Goal: Task Accomplishment & Management: Manage account settings

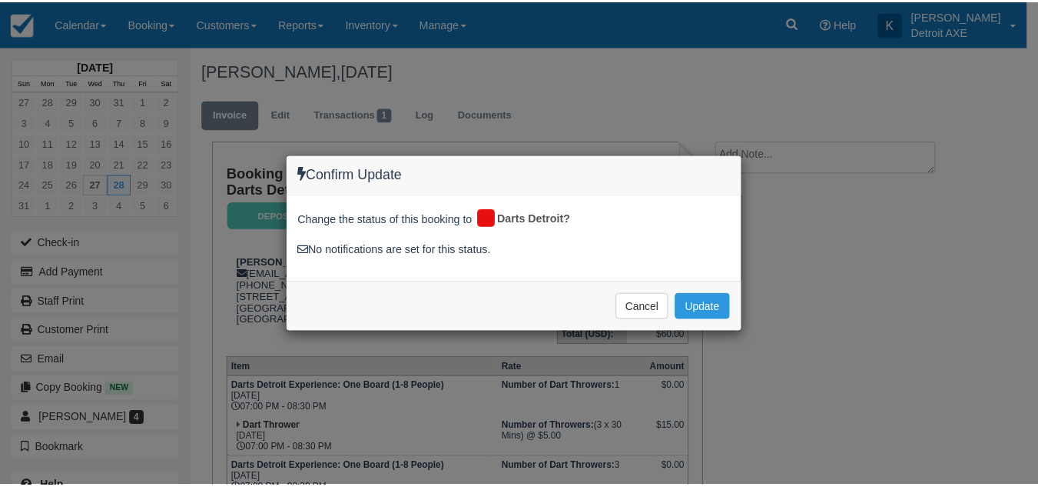
scroll to position [43, 0]
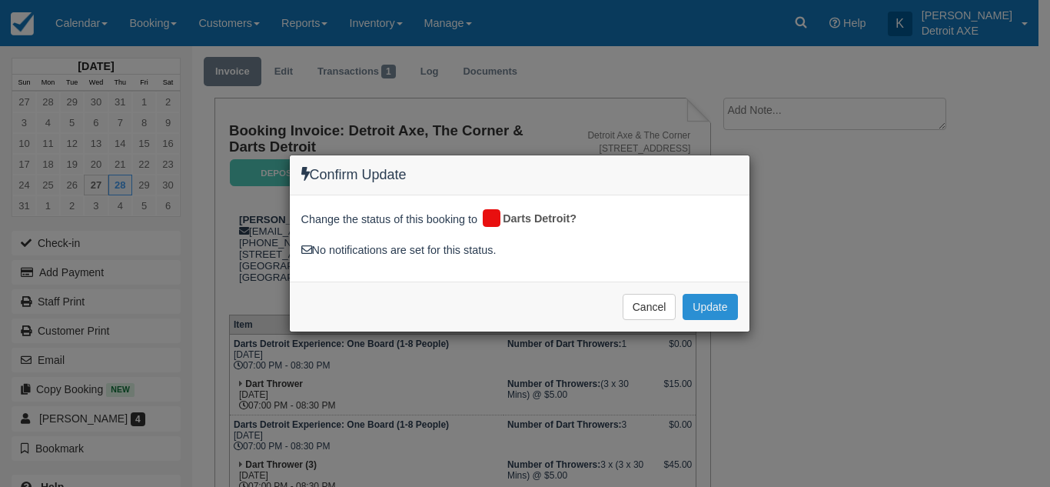
click at [709, 307] on button "Update" at bounding box center [710, 307] width 55 height 26
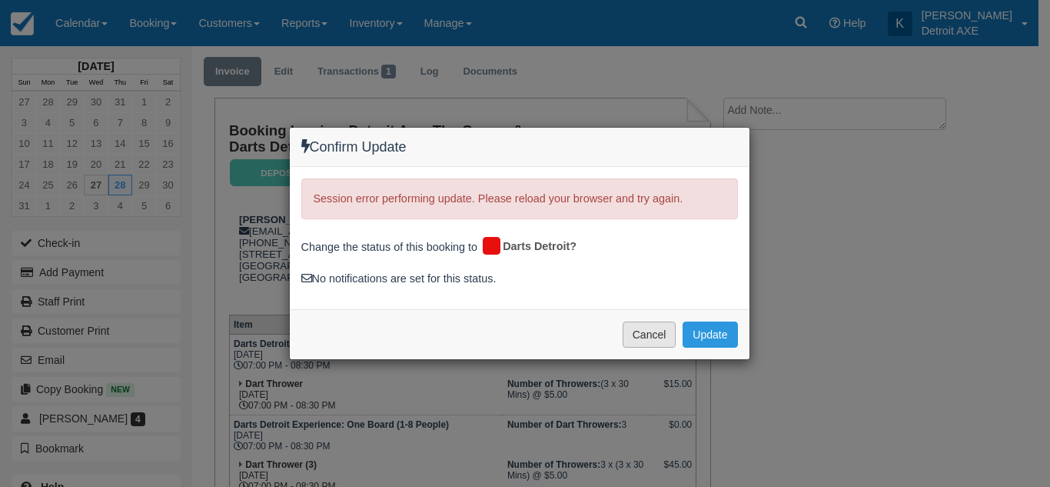
click at [646, 337] on button "Cancel" at bounding box center [650, 334] width 54 height 26
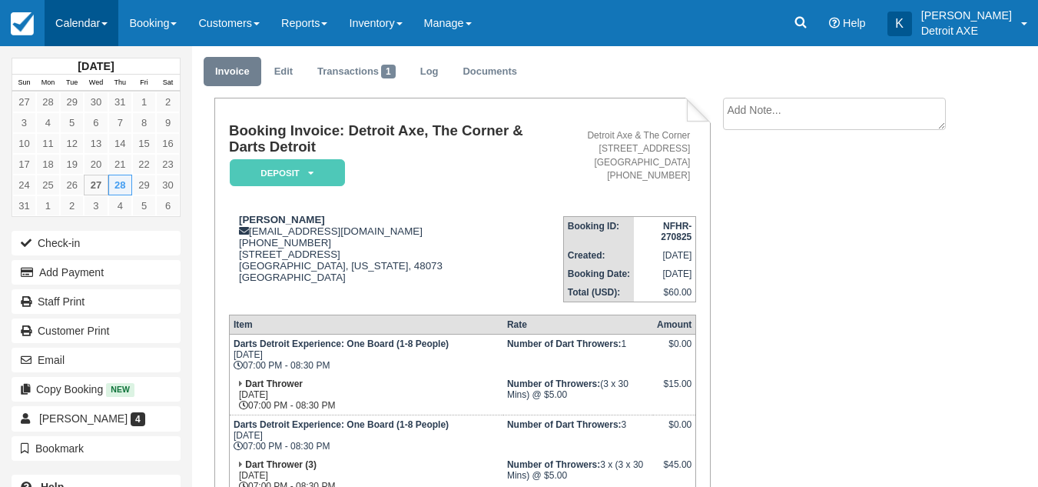
click at [82, 20] on link "Calendar" at bounding box center [82, 23] width 74 height 46
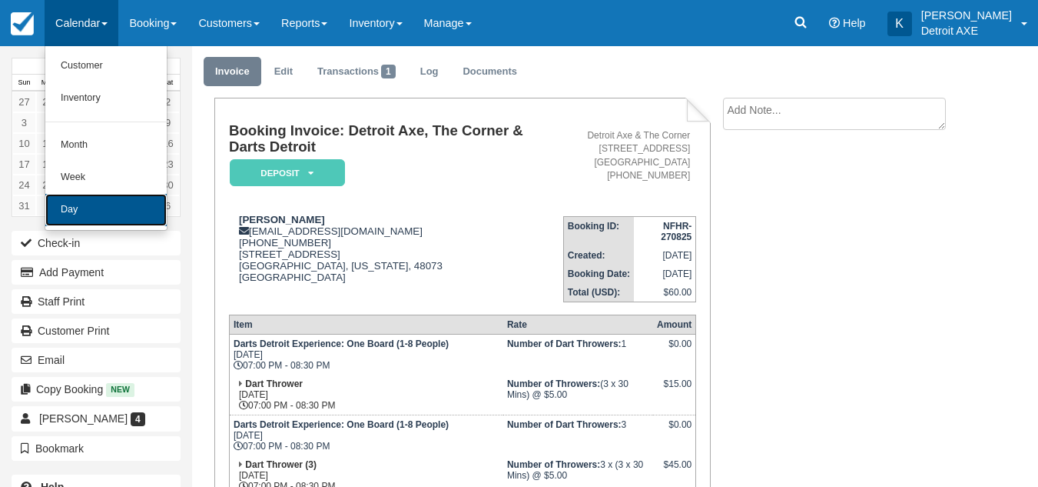
click at [109, 198] on link "Day" at bounding box center [105, 210] width 121 height 32
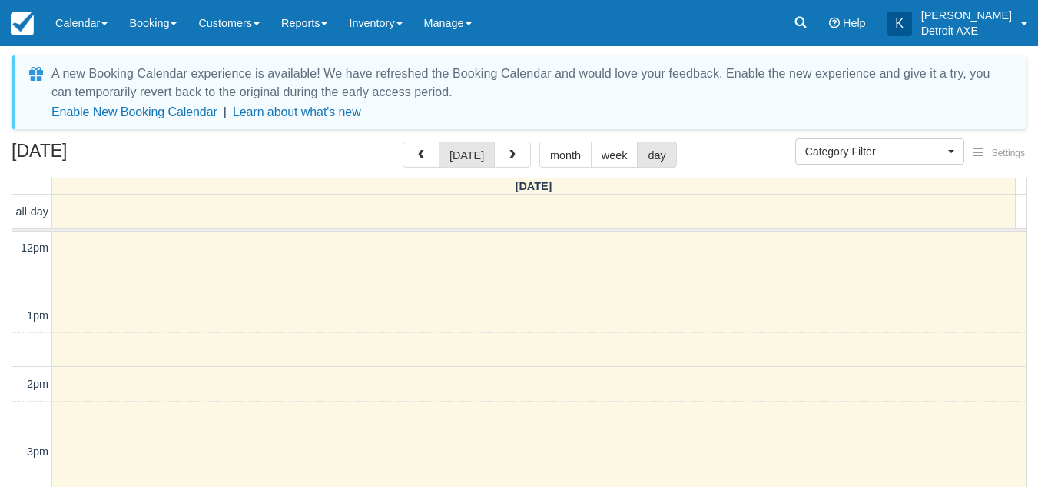
select select
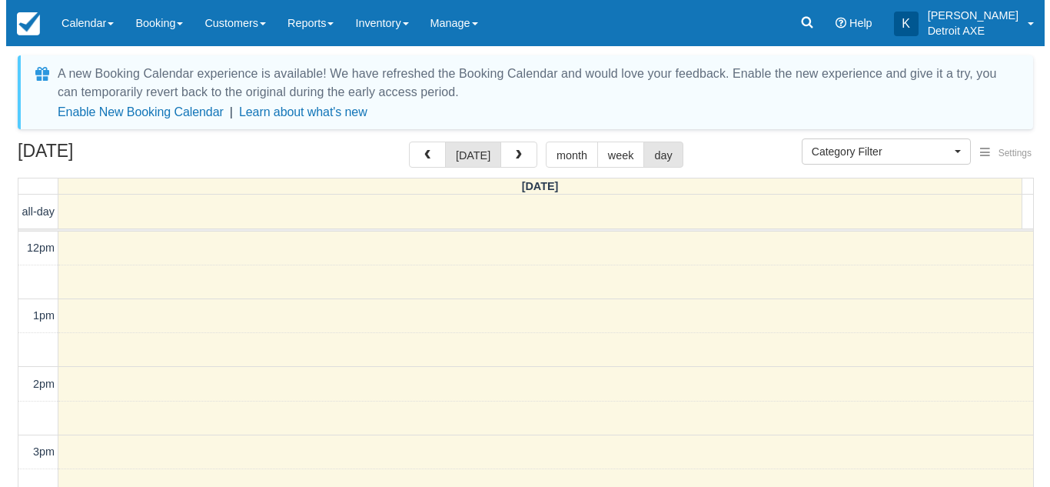
scroll to position [447, 0]
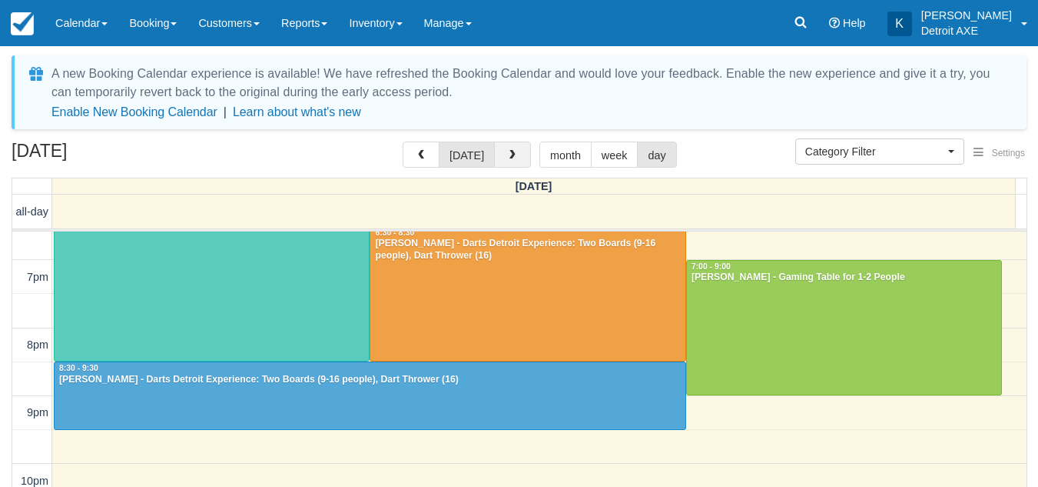
click at [497, 147] on button "button" at bounding box center [512, 154] width 37 height 26
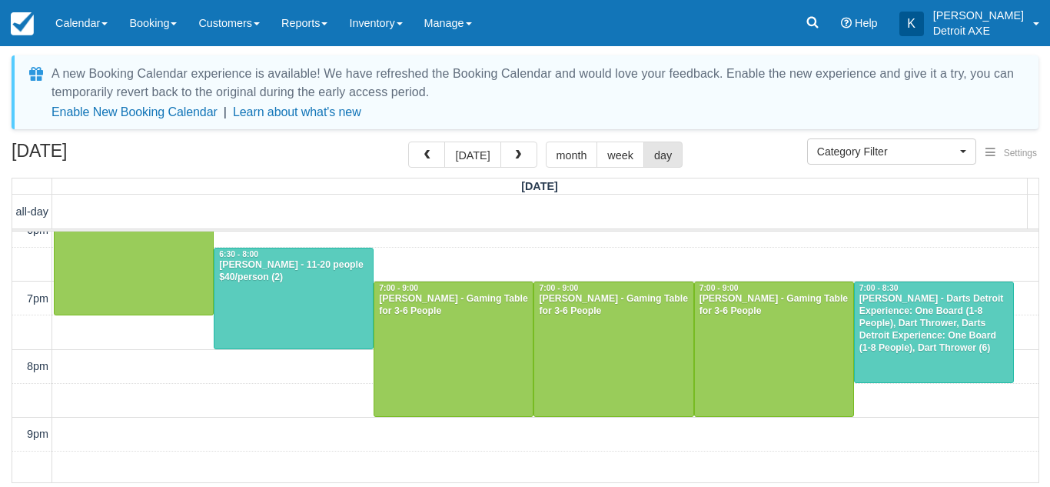
scroll to position [368, 0]
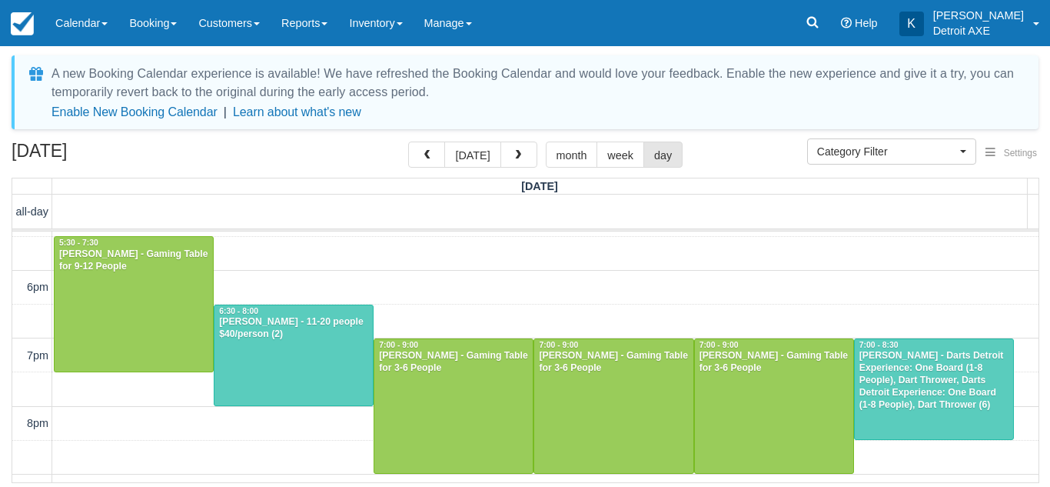
click at [257, 138] on div "A new Booking Calendar experience is available! We have refreshed the Booking C…" at bounding box center [525, 270] width 1027 height 431
click at [265, 406] on link "6:30 - 8:00 [PERSON_NAME] - 11-20 people $40/person (2)" at bounding box center [294, 355] width 160 height 102
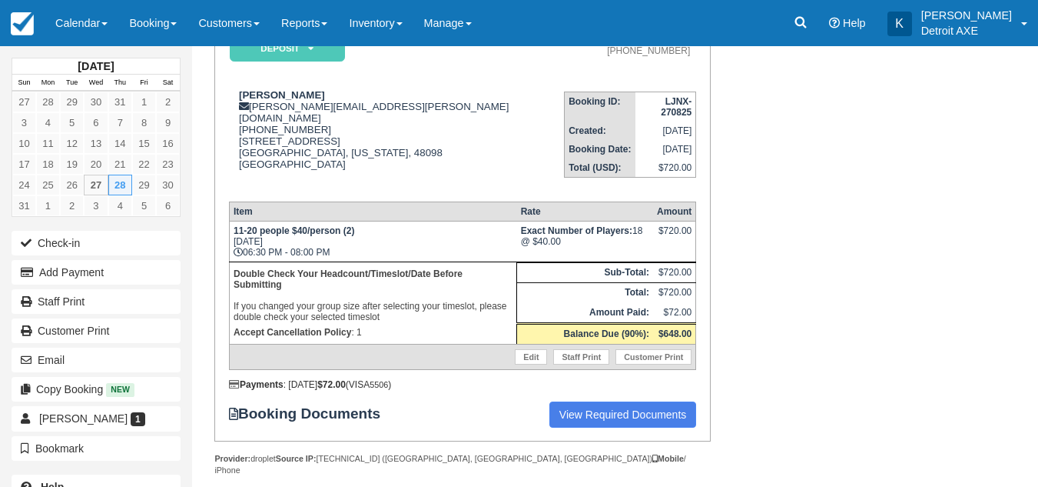
scroll to position [25, 0]
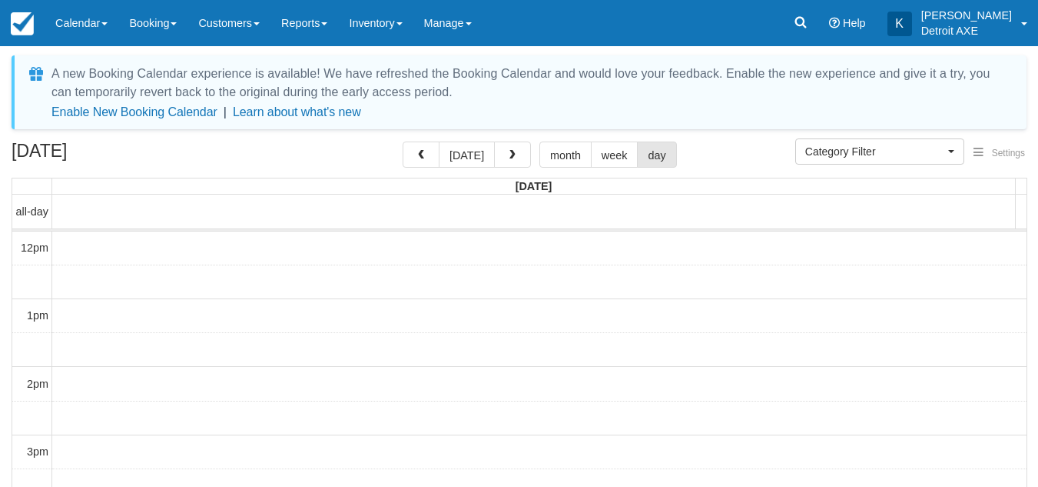
select select
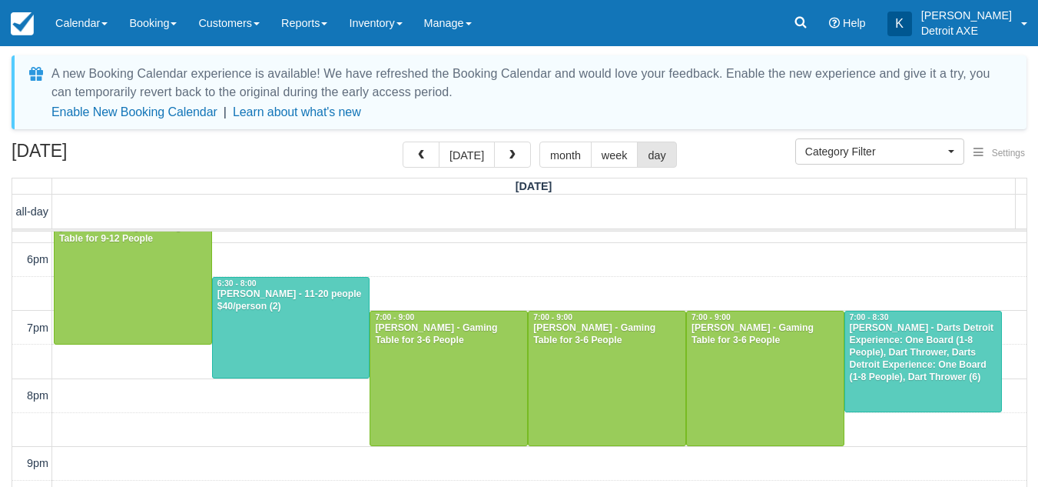
scroll to position [395, 0]
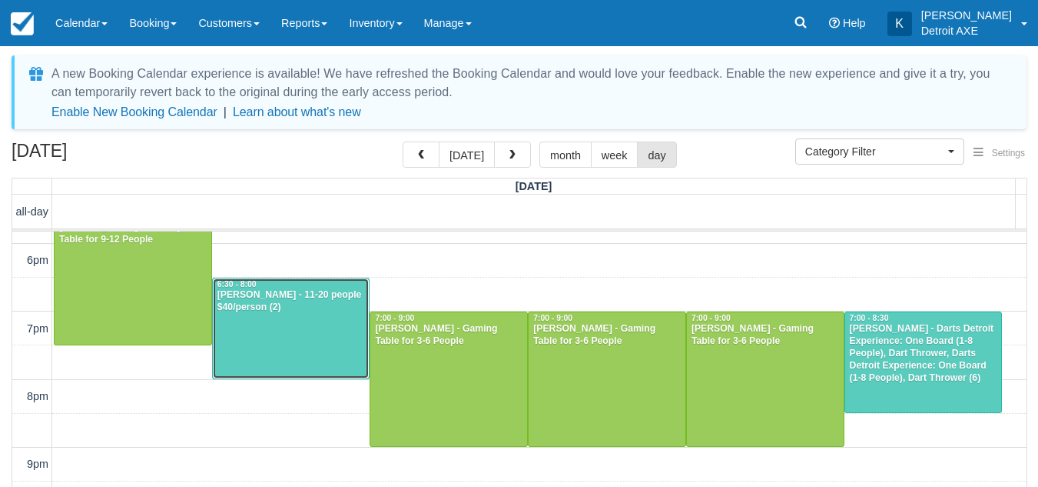
click at [277, 336] on div at bounding box center [291, 328] width 157 height 101
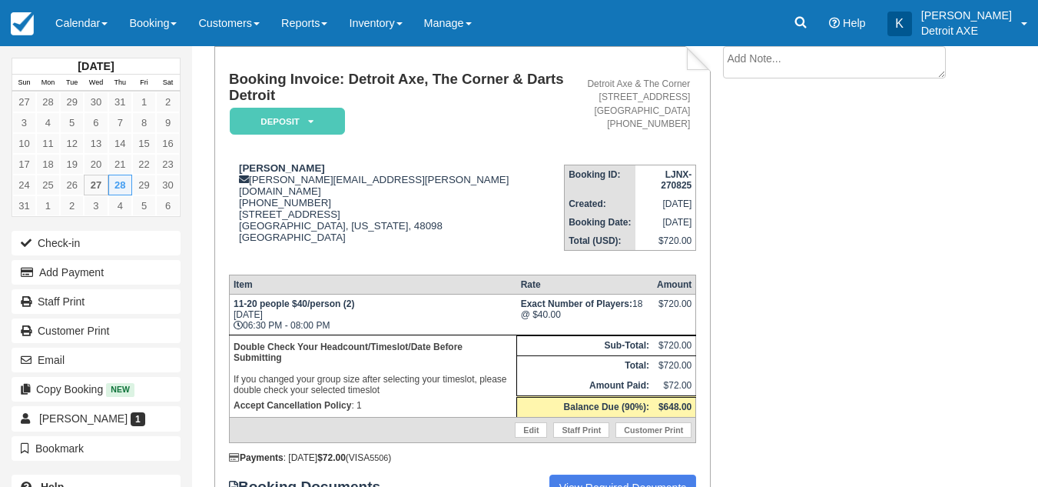
scroll to position [168, 0]
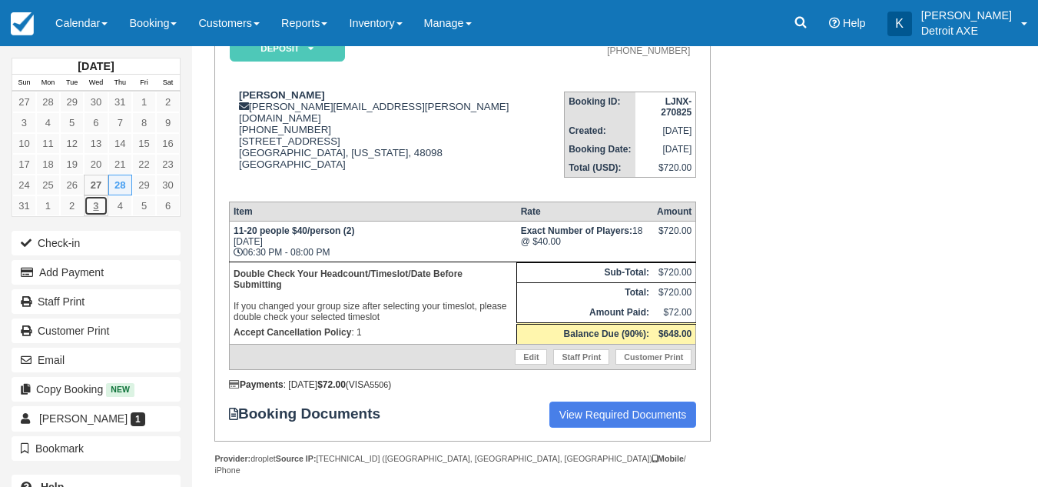
click at [100, 205] on link "3" at bounding box center [96, 205] width 24 height 21
click at [97, 209] on link "3" at bounding box center [96, 205] width 24 height 21
click at [111, 21] on link "Calendar" at bounding box center [82, 23] width 74 height 46
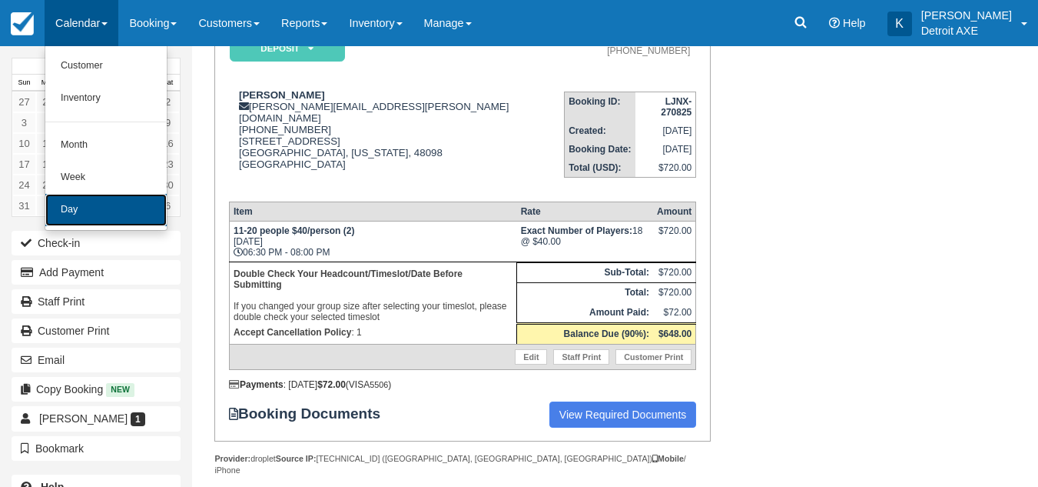
click at [78, 221] on link "Day" at bounding box center [105, 210] width 121 height 32
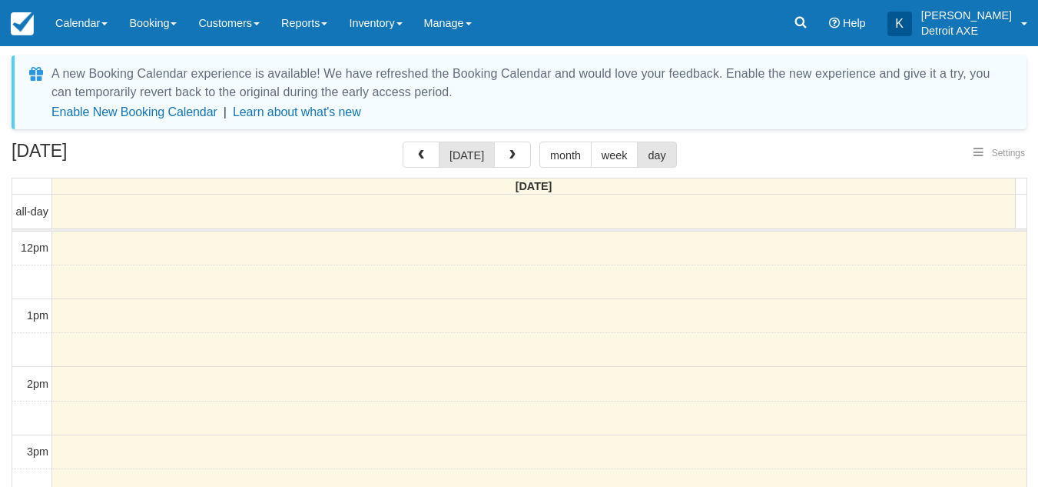
select select
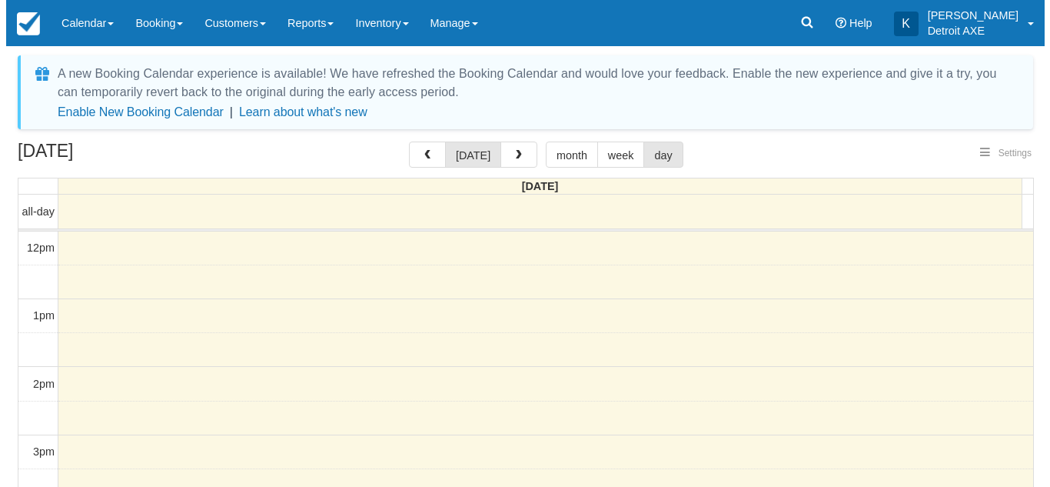
scroll to position [447, 0]
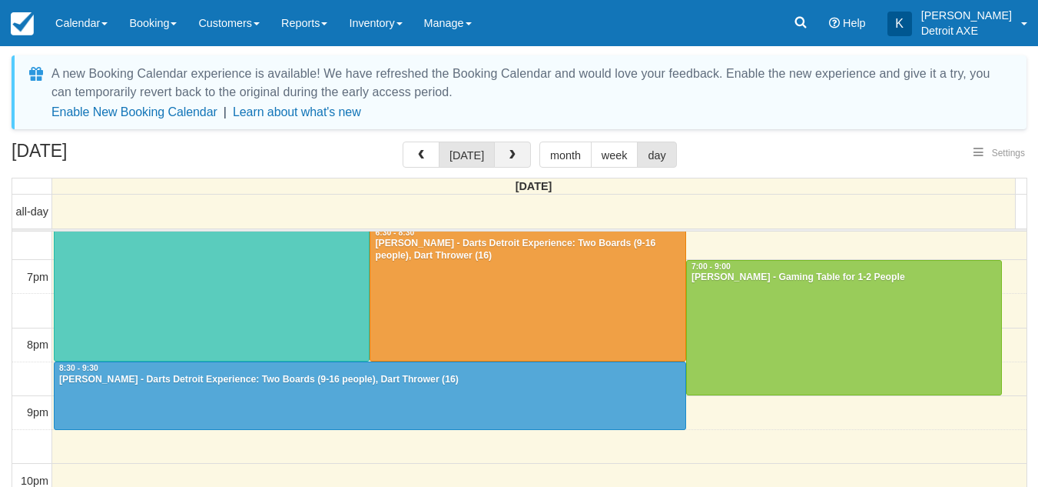
select select
click at [508, 171] on div "August 27, 2025 today month week day" at bounding box center [519, 157] width 1015 height 33
click at [509, 162] on button "button" at bounding box center [512, 154] width 37 height 26
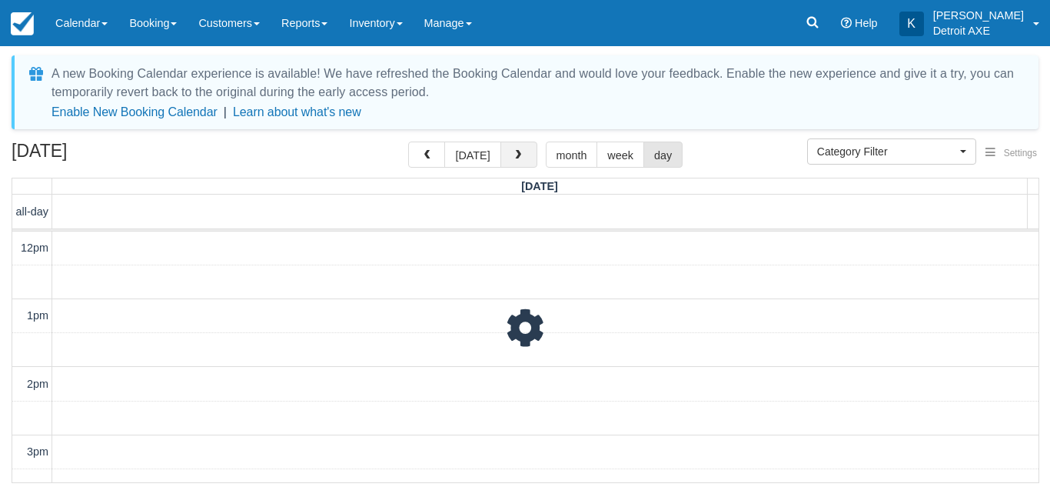
click at [509, 162] on button "button" at bounding box center [518, 154] width 37 height 26
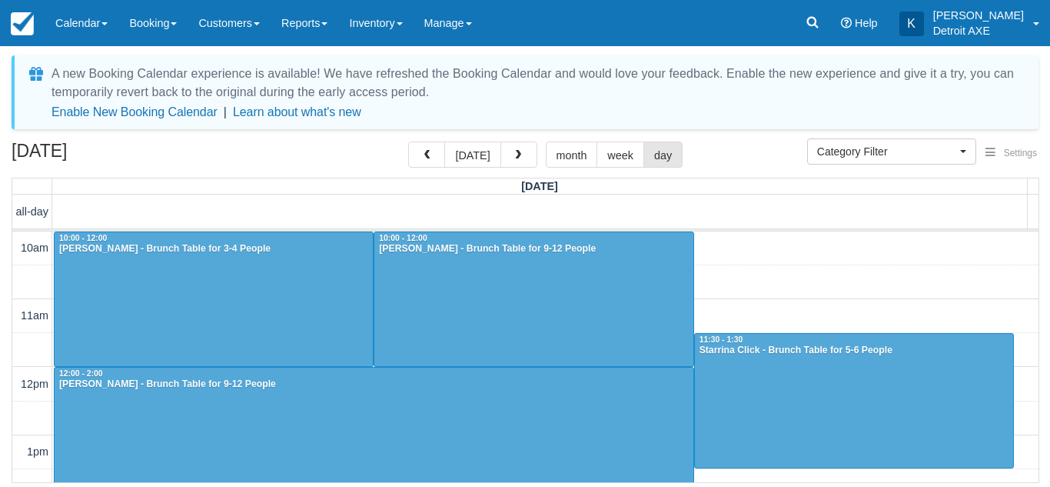
scroll to position [530, 0]
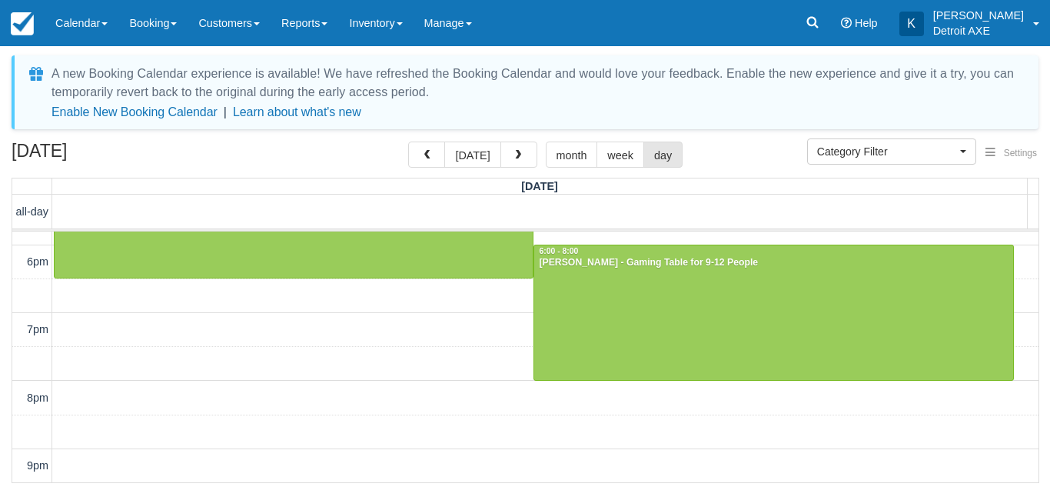
click at [509, 162] on button "button" at bounding box center [518, 154] width 37 height 26
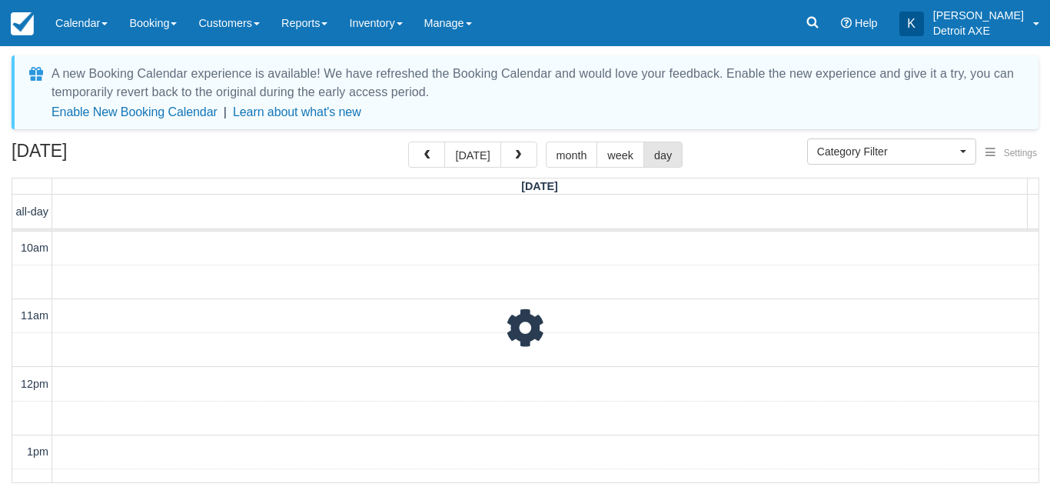
scroll to position [666, 0]
click at [509, 162] on button "button" at bounding box center [518, 154] width 37 height 26
click at [514, 154] on span "button" at bounding box center [518, 155] width 11 height 11
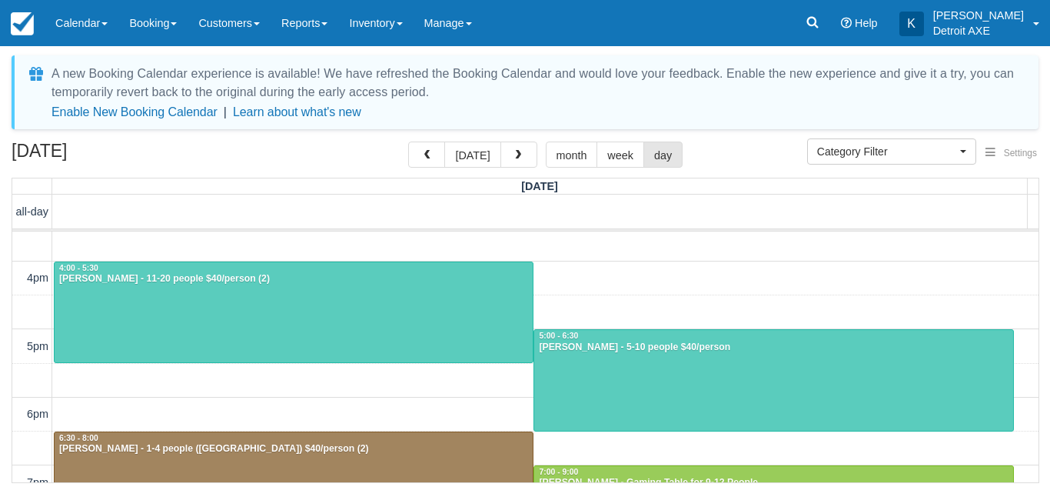
scroll to position [313, 0]
